Goal: Task Accomplishment & Management: Use online tool/utility

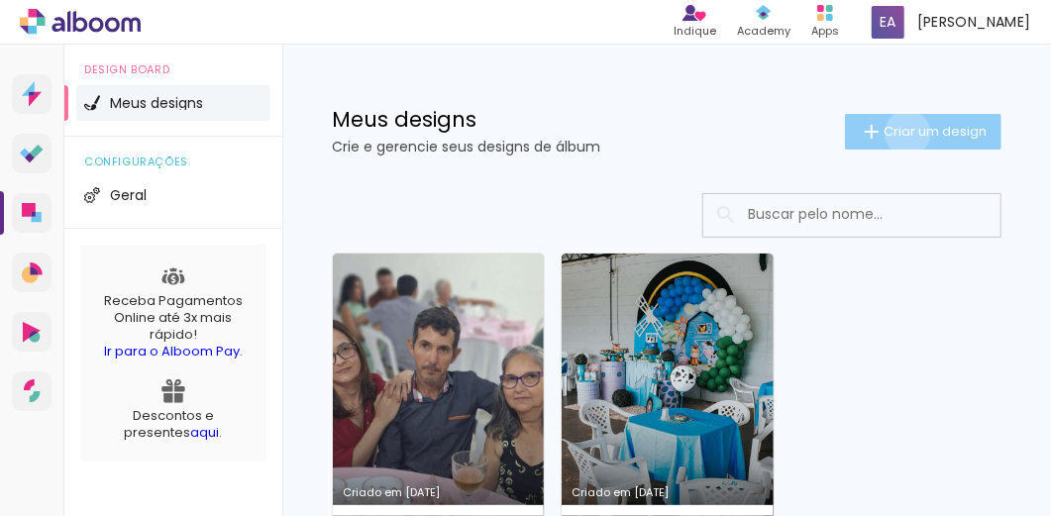
click at [894, 133] on span "Criar um design" at bounding box center [934, 131] width 103 height 13
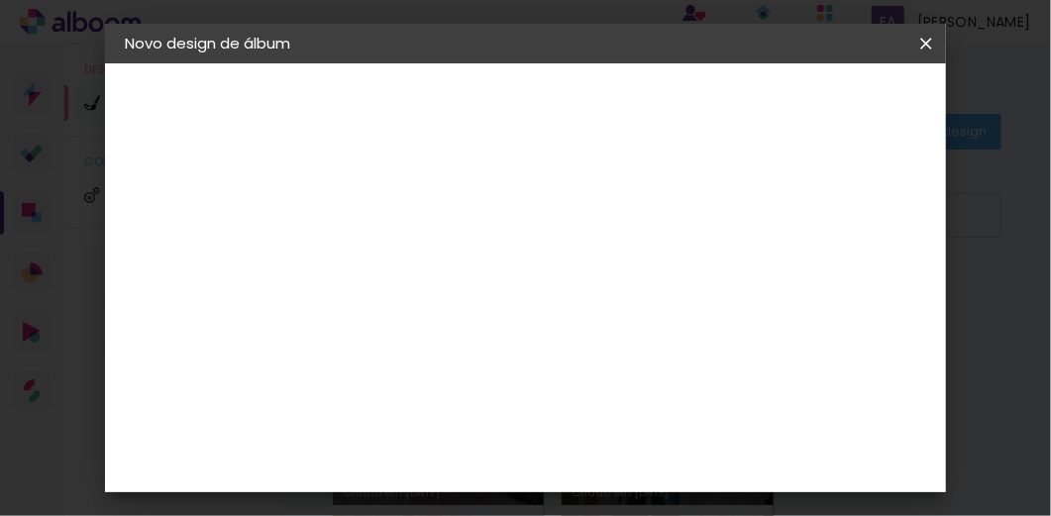
click at [932, 46] on iron-icon at bounding box center [926, 44] width 24 height 20
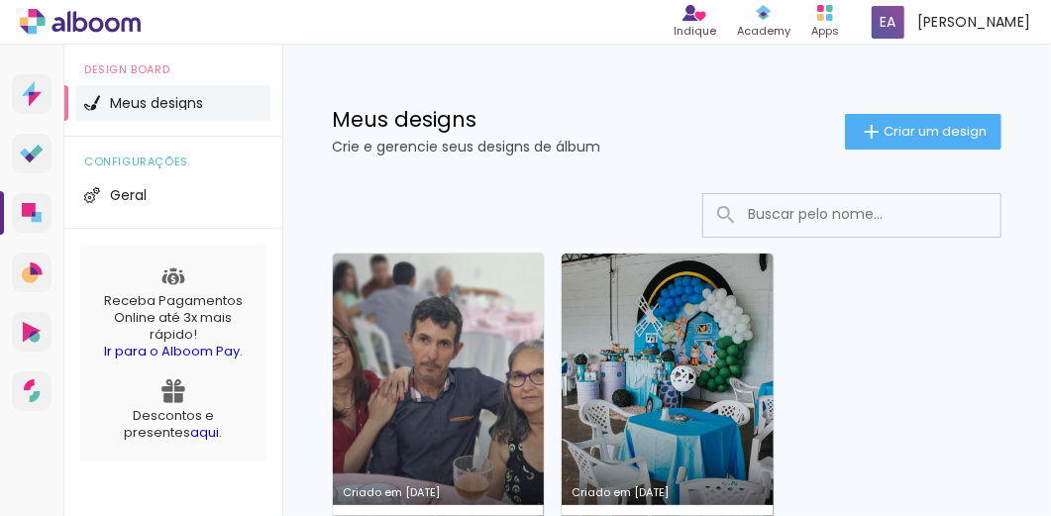
scroll to position [132, 0]
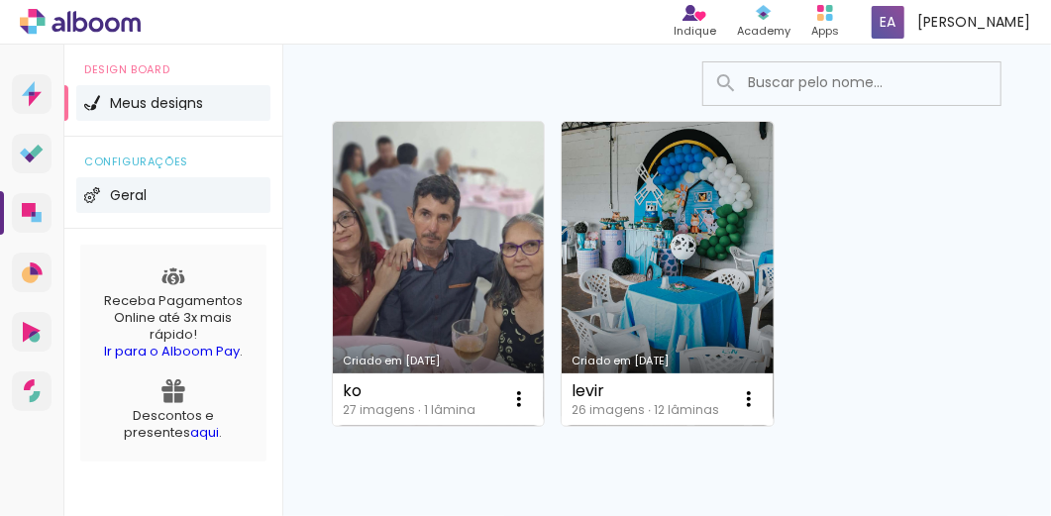
click at [121, 194] on span "Geral" at bounding box center [128, 195] width 37 height 14
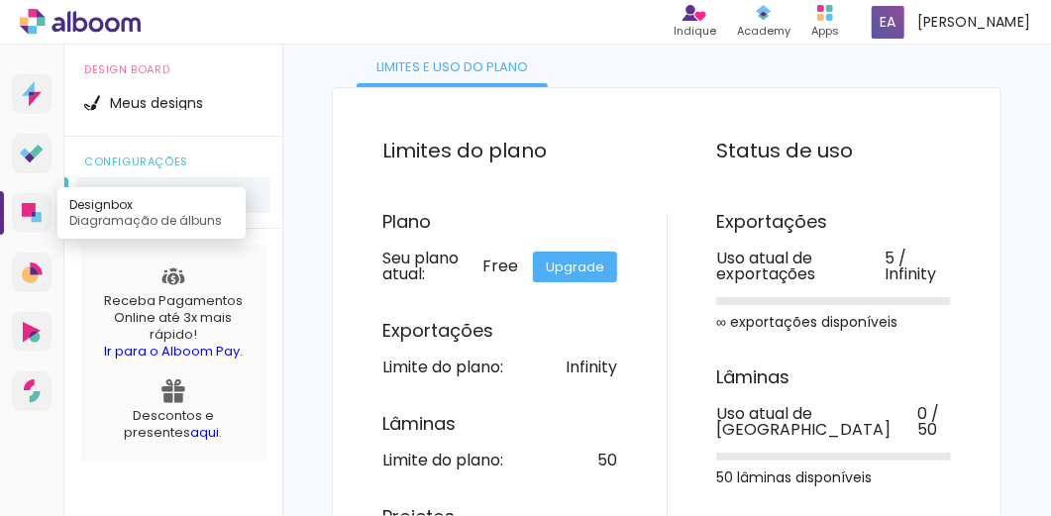
click at [36, 207] on icon at bounding box center [32, 213] width 20 height 20
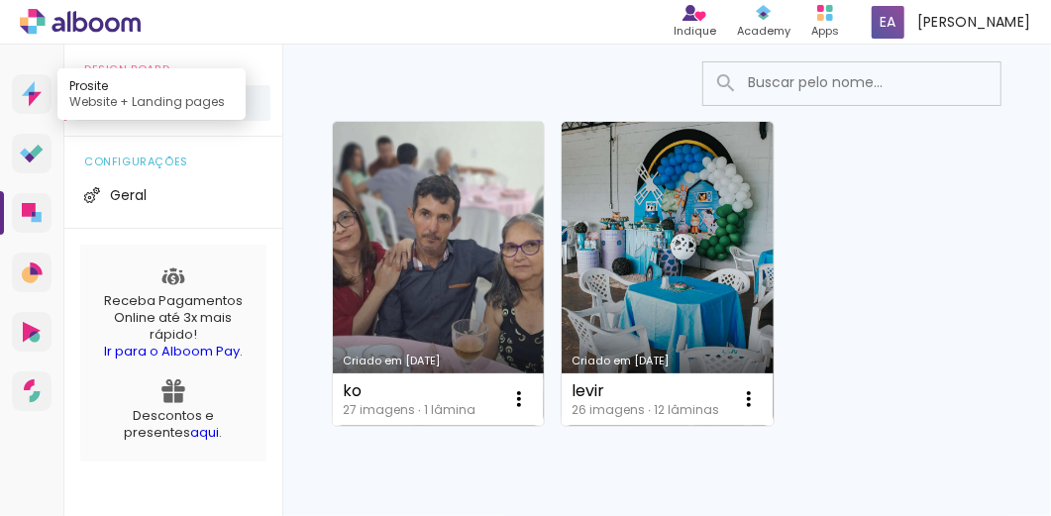
click at [32, 93] on icon at bounding box center [32, 94] width 6 height 4
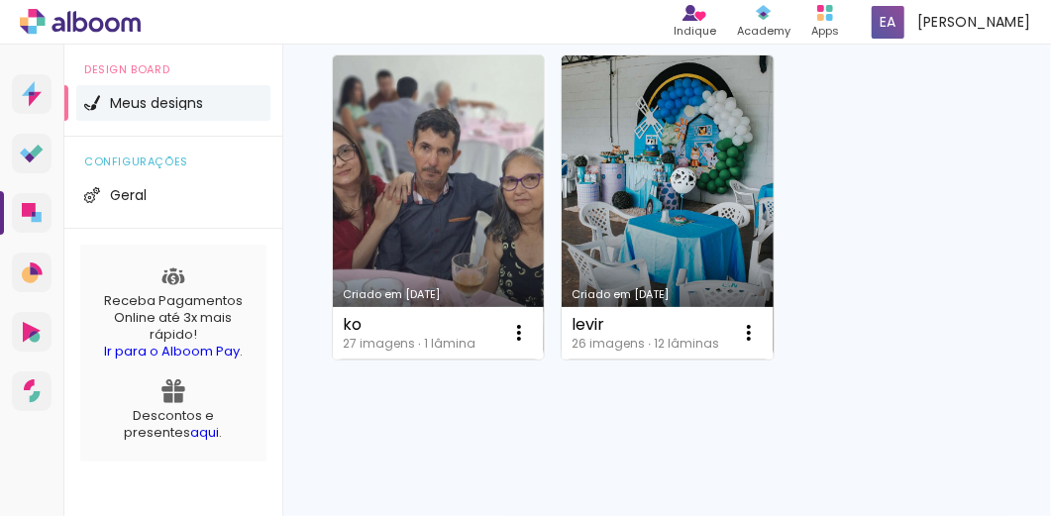
scroll to position [225, 0]
